Goal: Find specific page/section: Find specific page/section

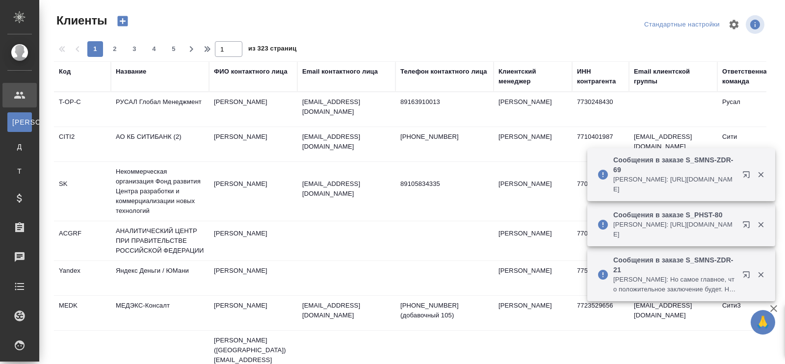
select select "RU"
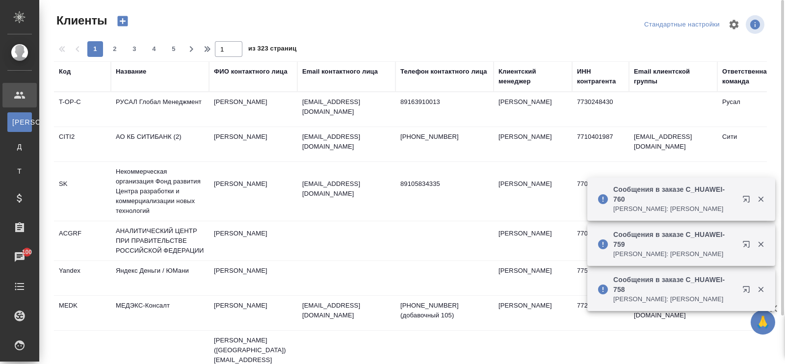
click at [134, 70] on div "Название" at bounding box center [131, 72] width 30 height 10
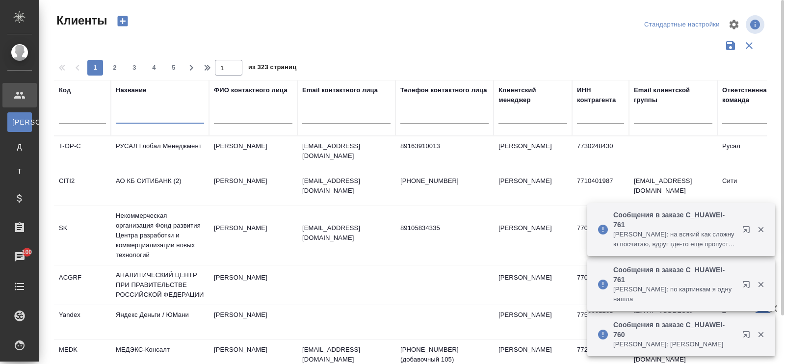
click at [134, 117] on input "text" at bounding box center [160, 117] width 88 height 12
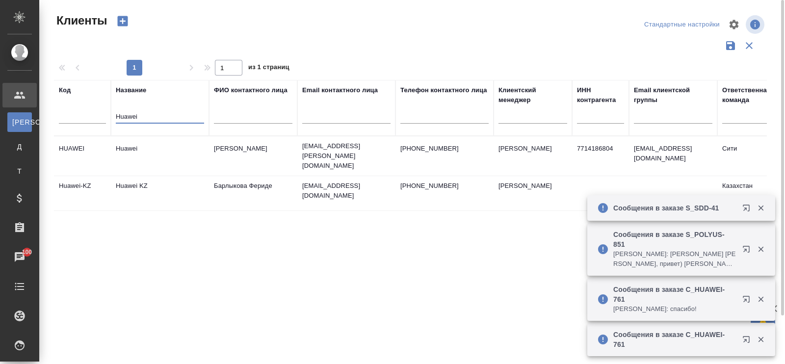
type input "Huawei"
click at [133, 151] on td "Huawei" at bounding box center [160, 156] width 98 height 34
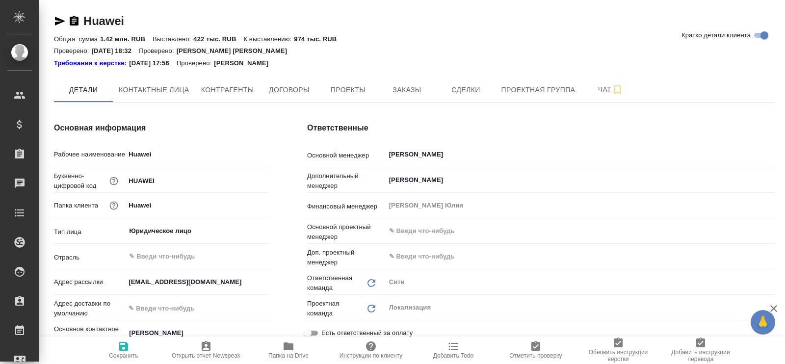
type textarea "x"
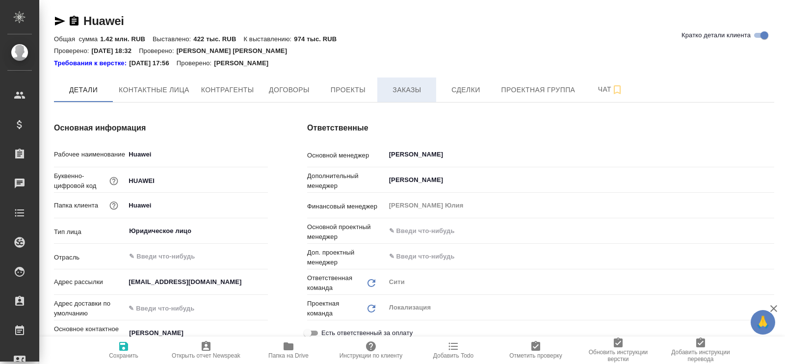
type textarea "x"
click at [405, 89] on span "Заказы" at bounding box center [406, 90] width 47 height 12
